Goal: Information Seeking & Learning: Learn about a topic

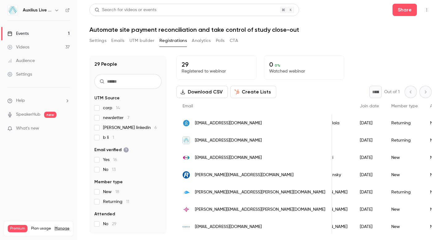
click at [26, 35] on div "Events" at bounding box center [17, 34] width 21 height 6
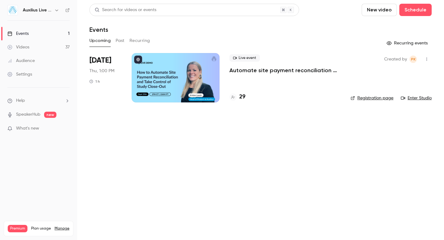
click at [122, 41] on button "Past" at bounding box center [120, 41] width 9 height 10
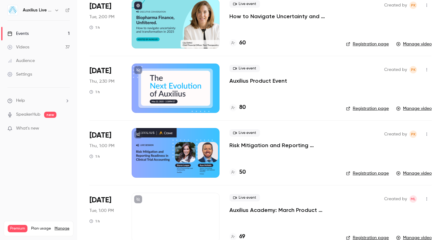
scroll to position [390, 0]
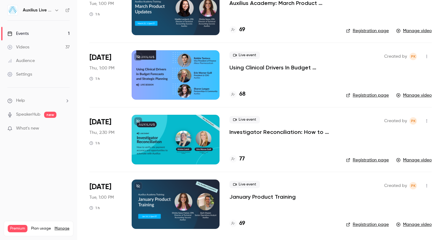
click at [182, 130] on div at bounding box center [176, 139] width 88 height 49
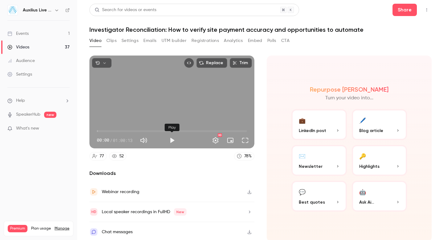
click at [171, 140] on button "Play" at bounding box center [172, 140] width 12 height 12
click at [110, 131] on span "03:10" at bounding box center [172, 131] width 150 height 10
click at [109, 131] on span "05:12" at bounding box center [110, 131] width 2 height 2
click at [107, 131] on span "04:21" at bounding box center [108, 131] width 2 height 2
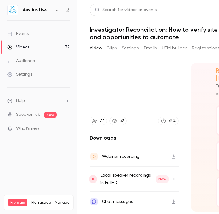
type input "*****"
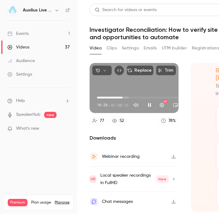
click at [22, 33] on div "Events" at bounding box center [17, 34] width 21 height 6
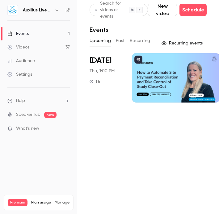
click at [140, 75] on div at bounding box center [176, 77] width 88 height 49
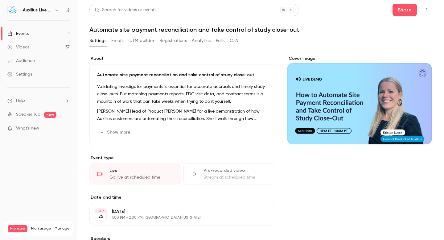
click at [174, 39] on button "Registrations" at bounding box center [172, 41] width 27 height 10
